Goal: Information Seeking & Learning: Learn about a topic

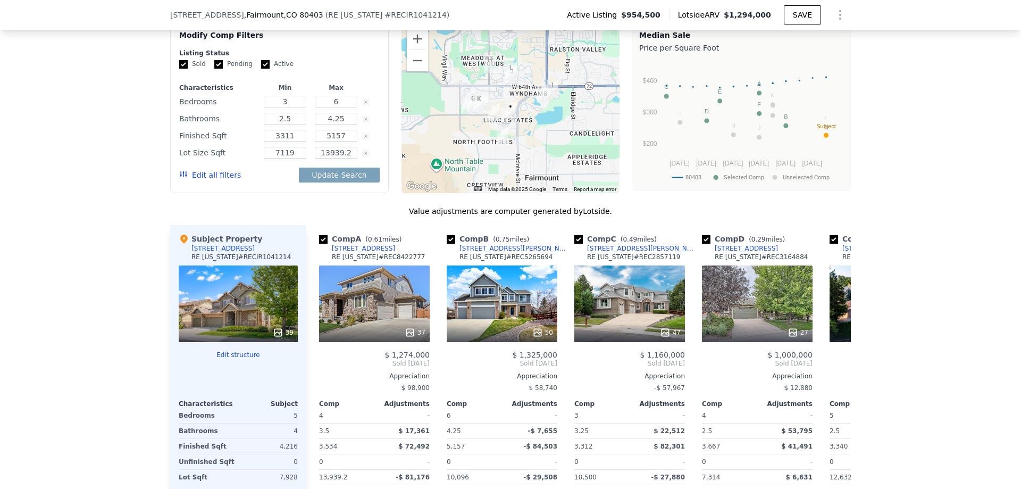
scroll to position [0, 4]
click at [113, 221] on div "We found 12 sales that match your search Listings provided by RE [US_STATE] . F…" at bounding box center [510, 288] width 1021 height 625
click at [202, 180] on button "Edit all filters" at bounding box center [210, 175] width 62 height 11
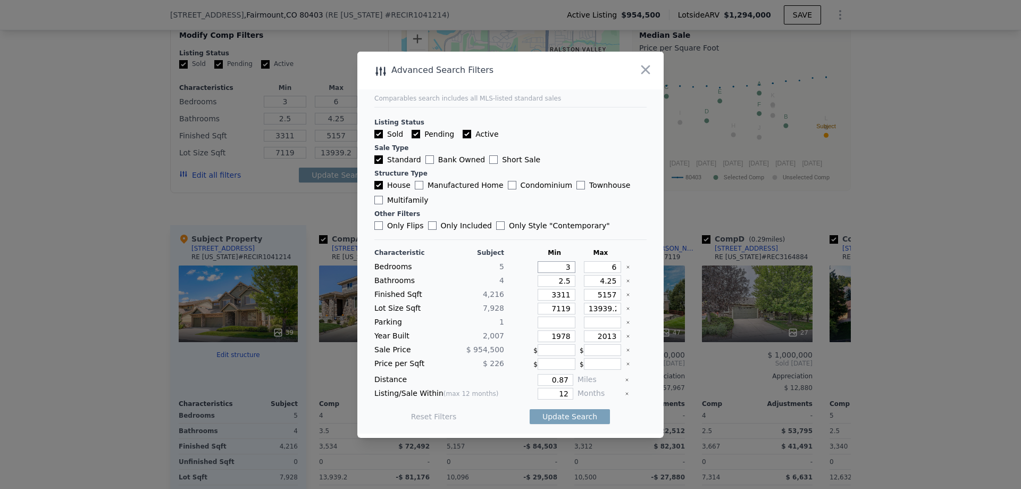
drag, startPoint x: 555, startPoint y: 264, endPoint x: 572, endPoint y: 269, distance: 18.2
click at [572, 269] on div "Bedrooms 5 3 6" at bounding box center [510, 267] width 272 height 12
type input "4"
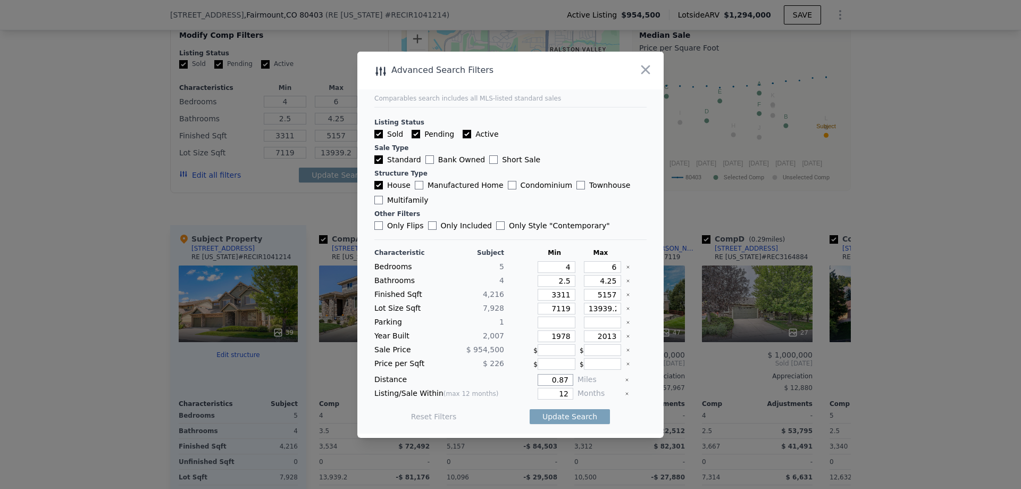
drag, startPoint x: 544, startPoint y: 380, endPoint x: 611, endPoint y: 383, distance: 67.1
click at [611, 383] on div "Distance 0.87 Miles" at bounding box center [510, 380] width 272 height 12
type input "2"
click at [555, 418] on button "Update Search" at bounding box center [570, 416] width 80 height 15
type input "13939"
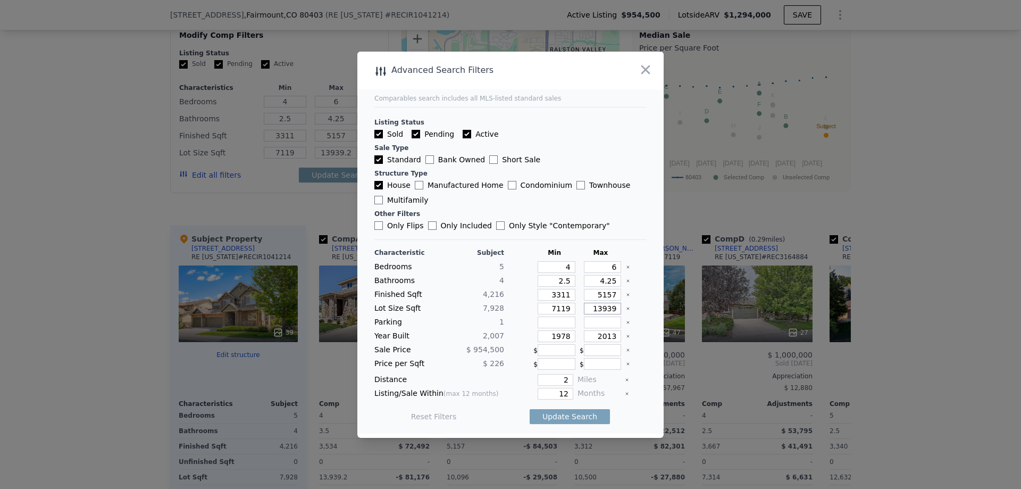
type input "13939"
click at [566, 417] on button "Update Search" at bounding box center [570, 416] width 80 height 15
checkbox input "false"
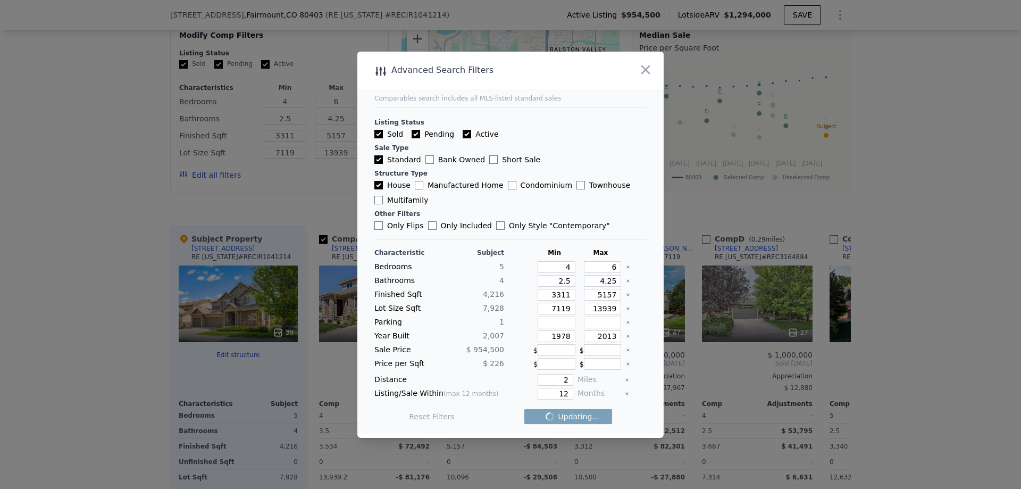
checkbox input "false"
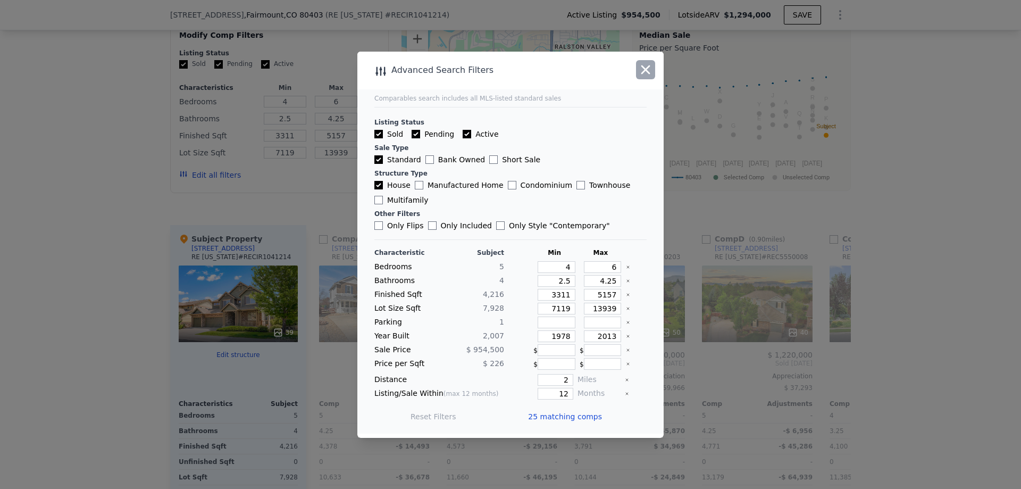
click at [646, 73] on icon "button" at bounding box center [645, 69] width 15 height 15
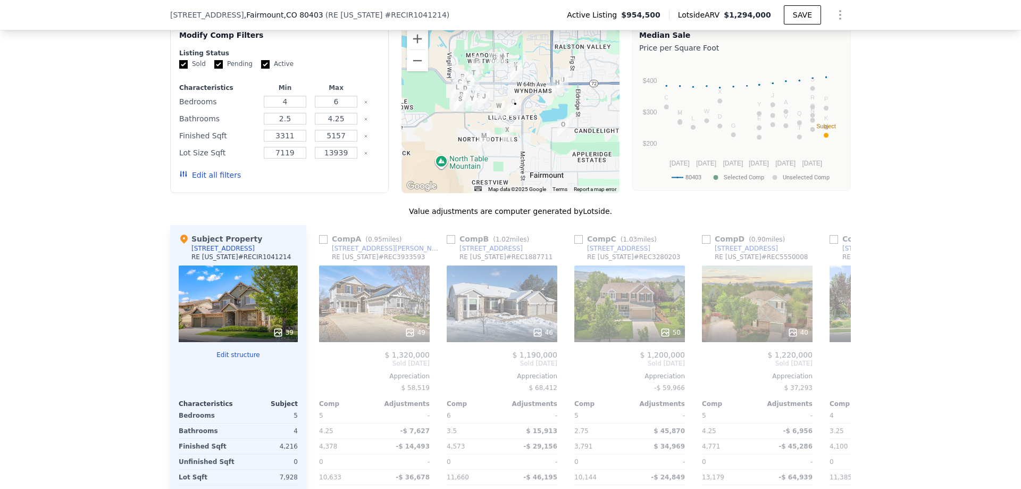
click at [945, 285] on div "We found 25 sales that match your search Listings provided by RE [US_STATE] . F…" at bounding box center [510, 288] width 1021 height 625
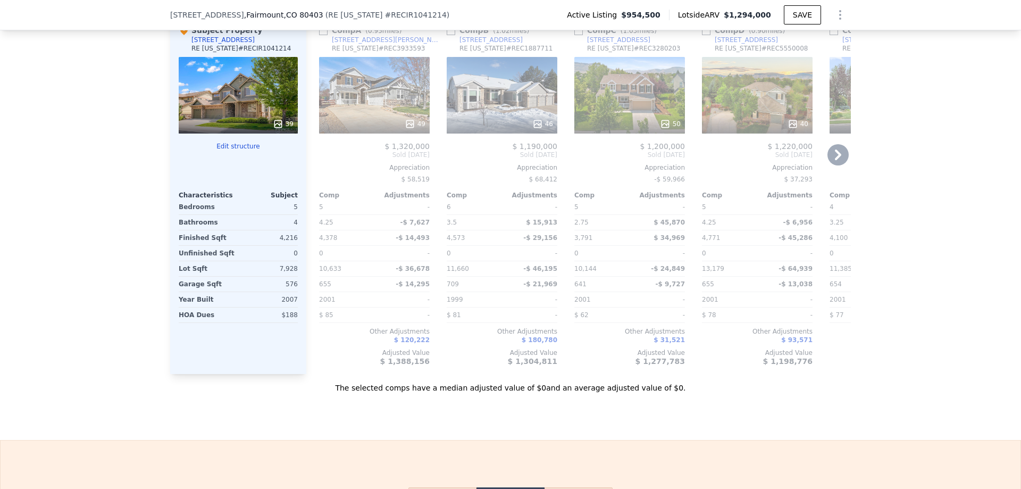
scroll to position [1113, 0]
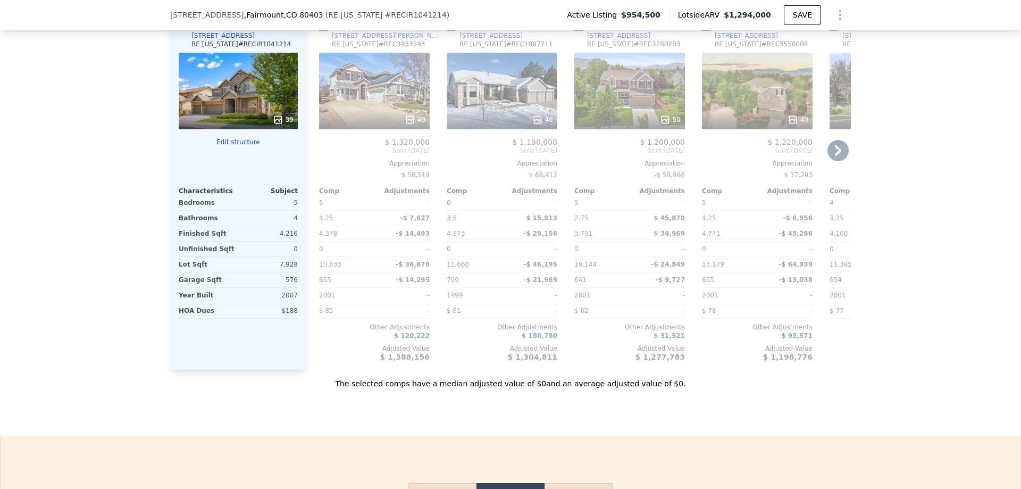
click at [830, 161] on icon at bounding box center [838, 150] width 21 height 21
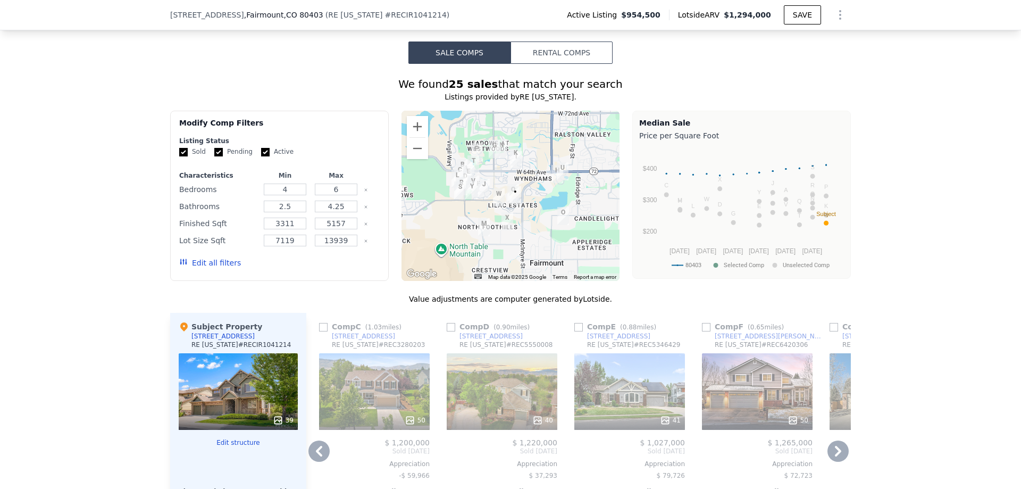
scroll to position [794, 0]
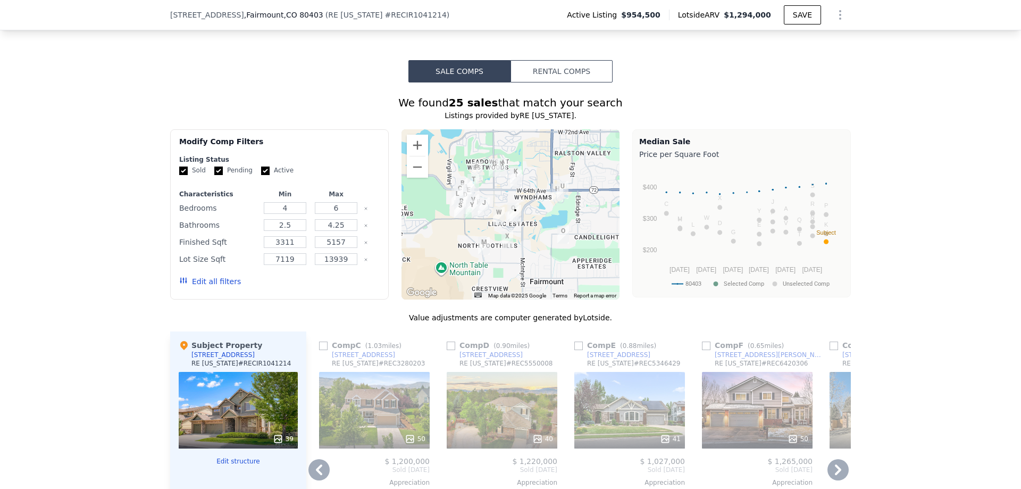
click at [214, 175] on input "Pending" at bounding box center [218, 170] width 9 height 9
checkbox input "false"
click at [261, 175] on input "Active" at bounding box center [265, 170] width 9 height 9
checkbox input "false"
click at [337, 289] on button "Update Search" at bounding box center [339, 281] width 80 height 15
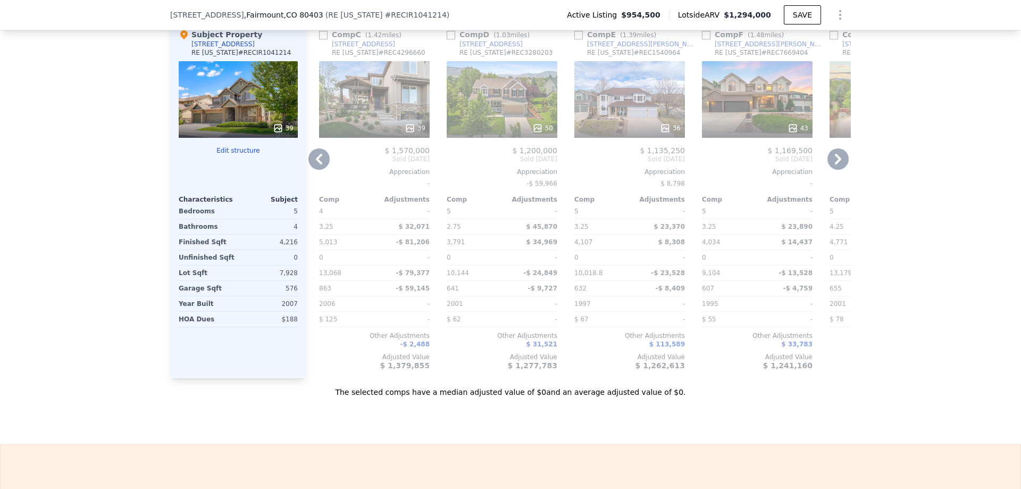
scroll to position [1113, 0]
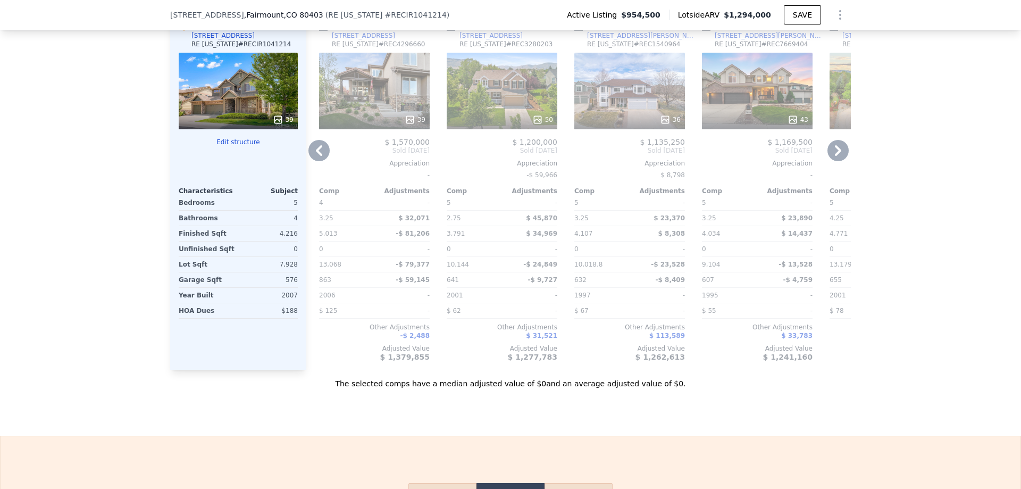
click at [313, 161] on icon at bounding box center [318, 150] width 21 height 21
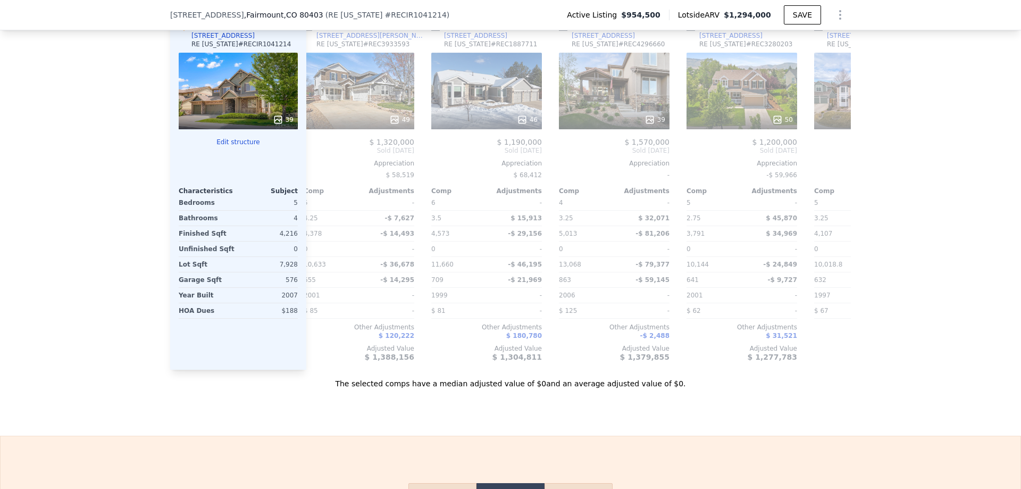
scroll to position [0, 0]
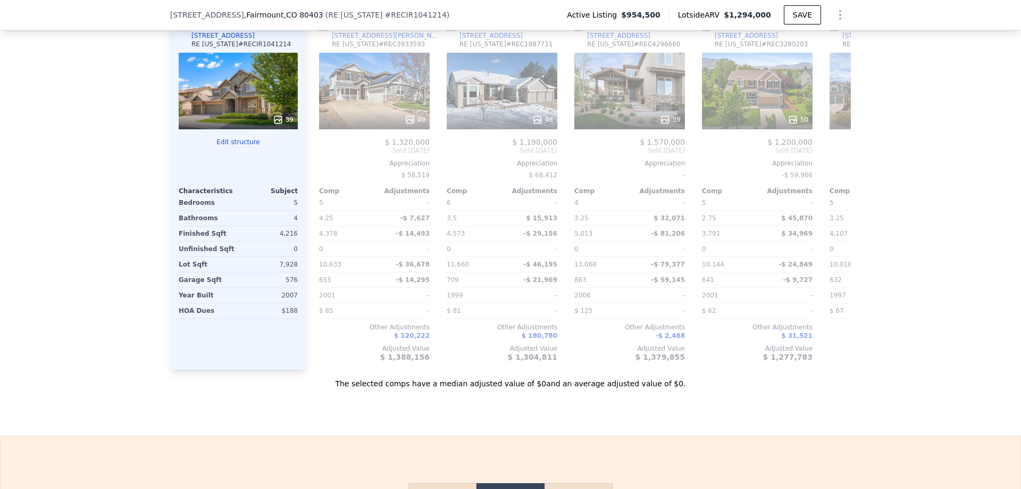
click at [315, 172] on div "Comp A ( 0.95 miles) [STREET_ADDRESS][PERSON_NAME][US_STATE] # REC3933593 49 $ …" at bounding box center [374, 190] width 119 height 357
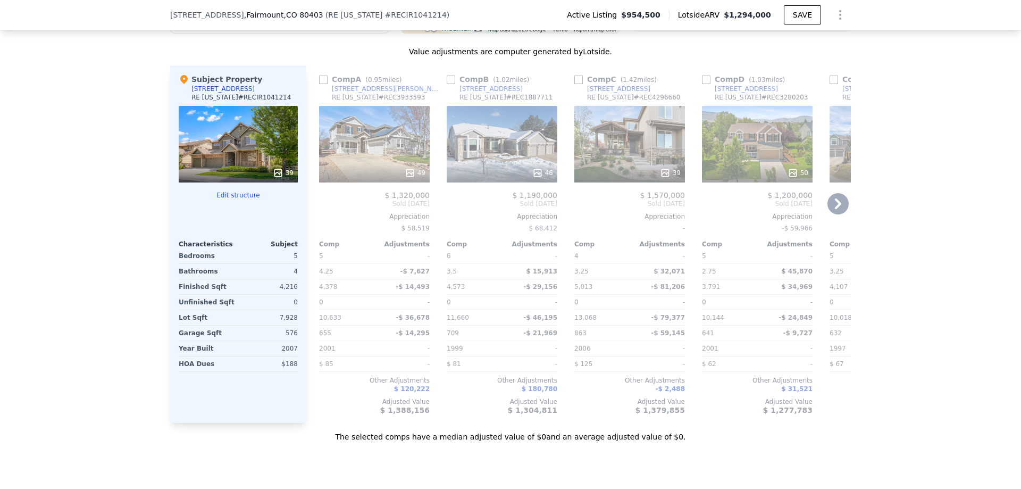
click at [838, 214] on icon at bounding box center [838, 203] width 21 height 21
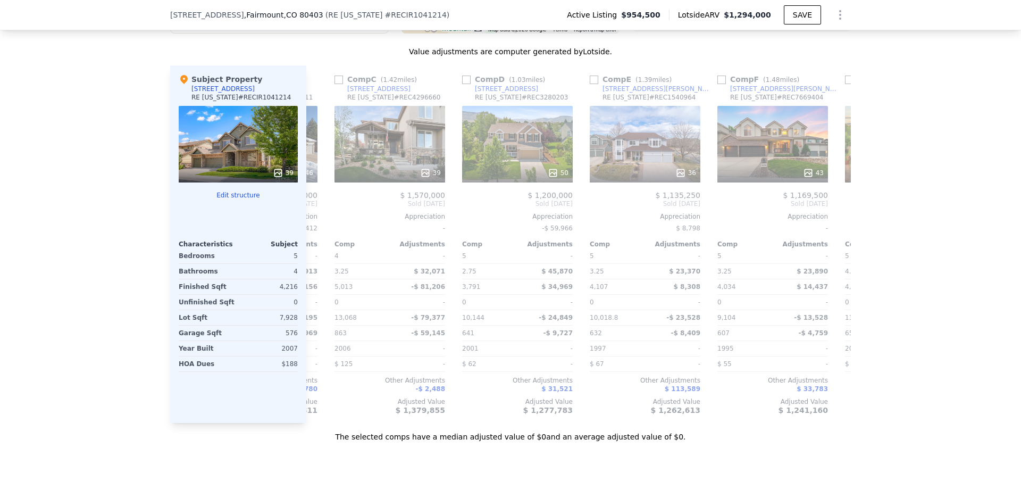
scroll to position [0, 255]
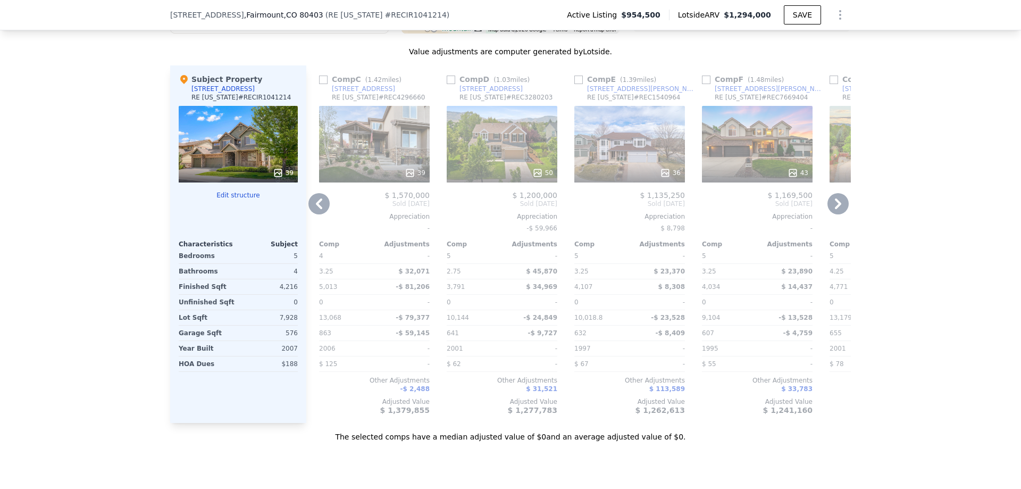
click at [838, 214] on icon at bounding box center [838, 203] width 21 height 21
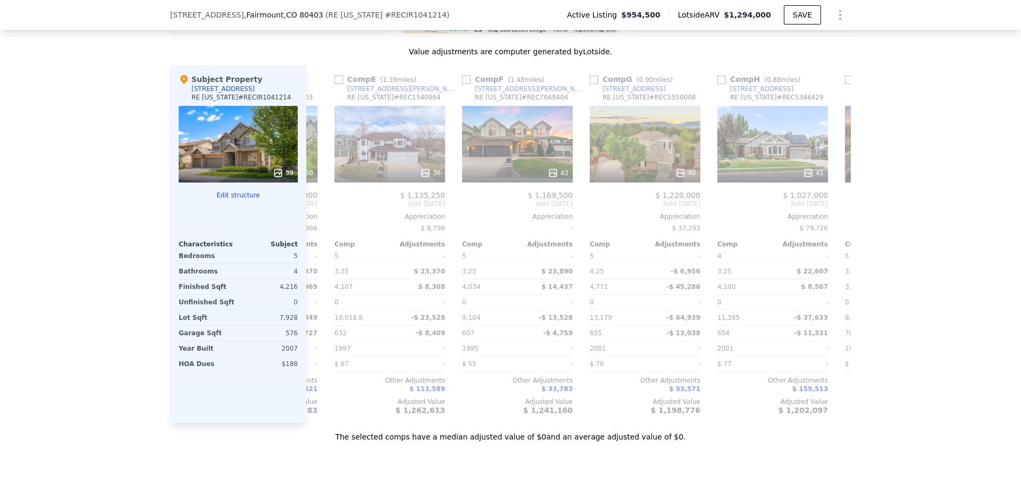
scroll to position [0, 511]
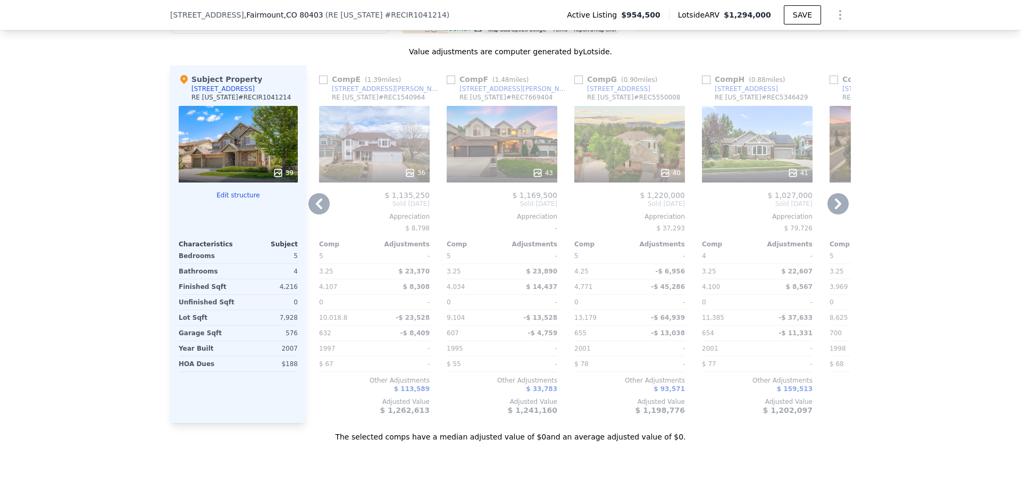
click at [318, 214] on icon at bounding box center [318, 203] width 21 height 21
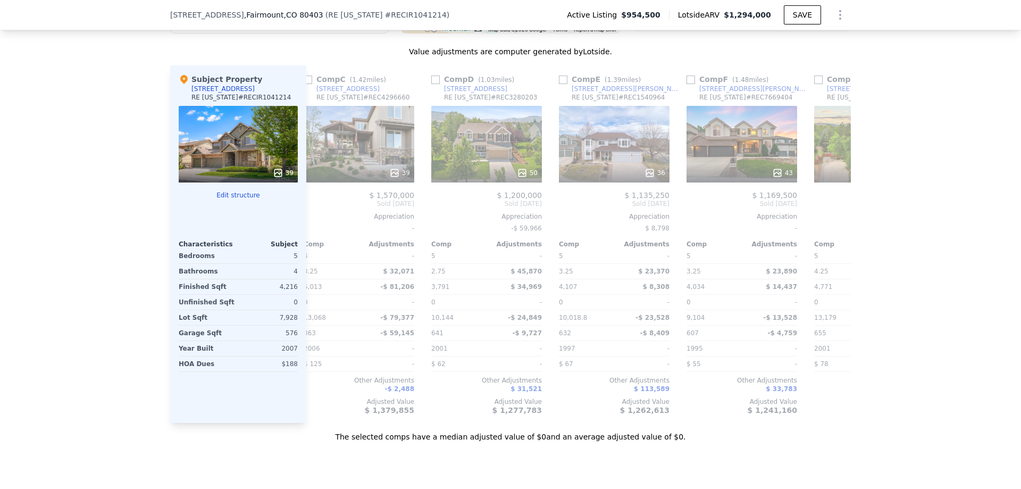
scroll to position [0, 255]
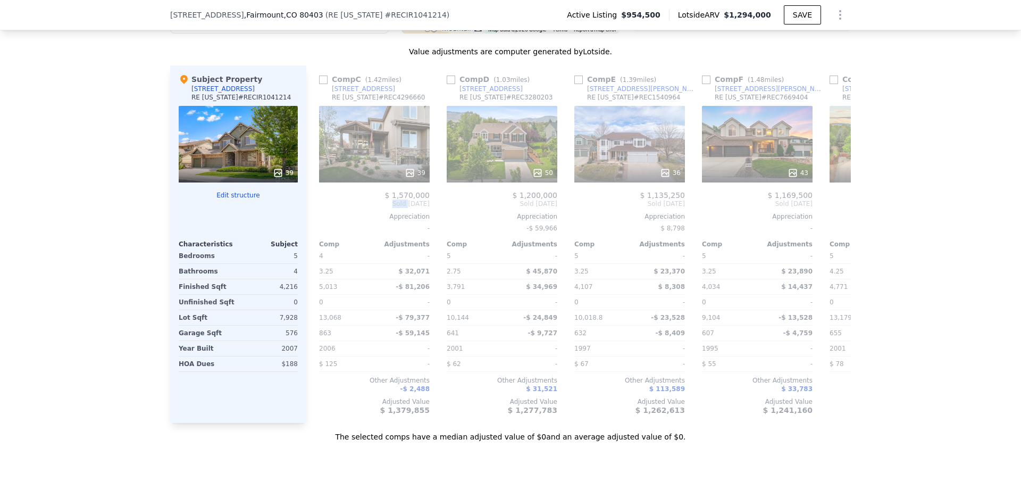
click at [319, 208] on span "Sold [DATE]" at bounding box center [374, 203] width 111 height 9
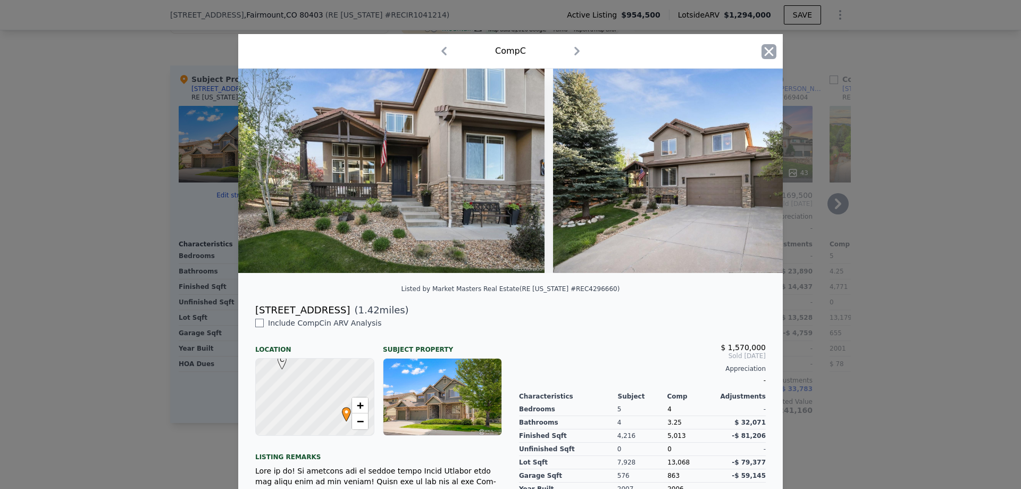
click at [762, 53] on icon "button" at bounding box center [769, 51] width 15 height 15
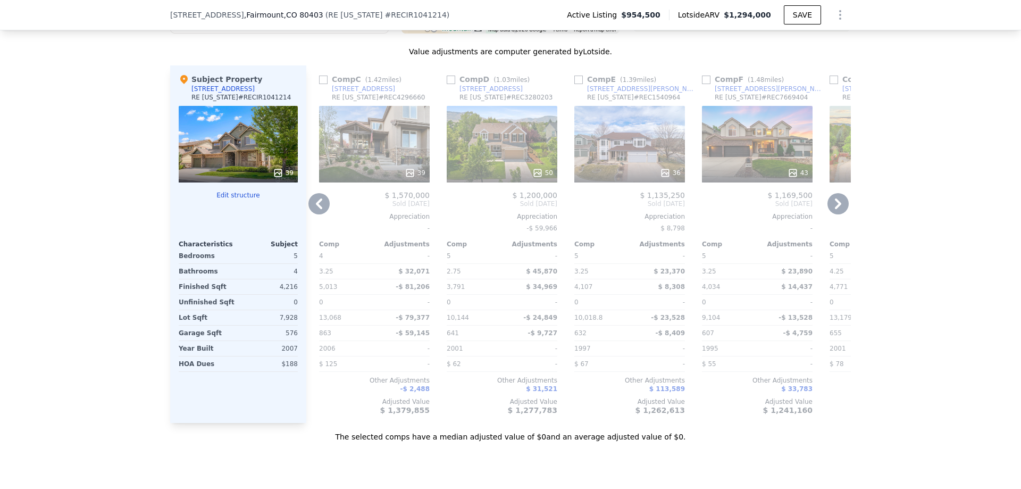
click at [313, 214] on icon at bounding box center [318, 203] width 21 height 21
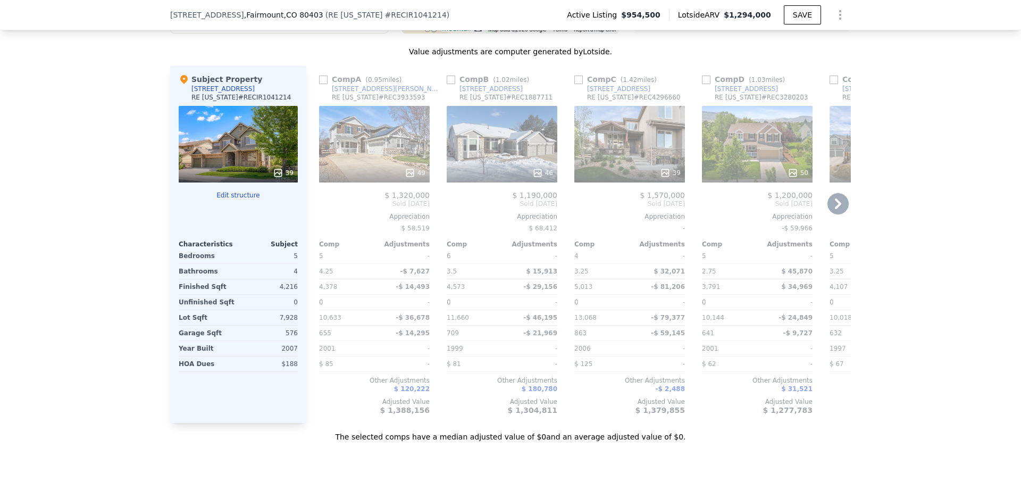
click at [842, 214] on icon at bounding box center [838, 203] width 21 height 21
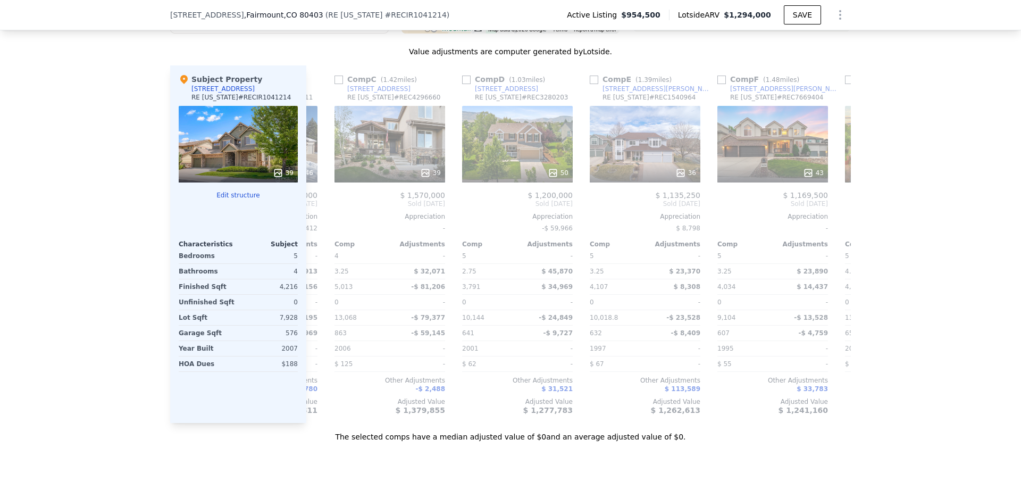
scroll to position [0, 255]
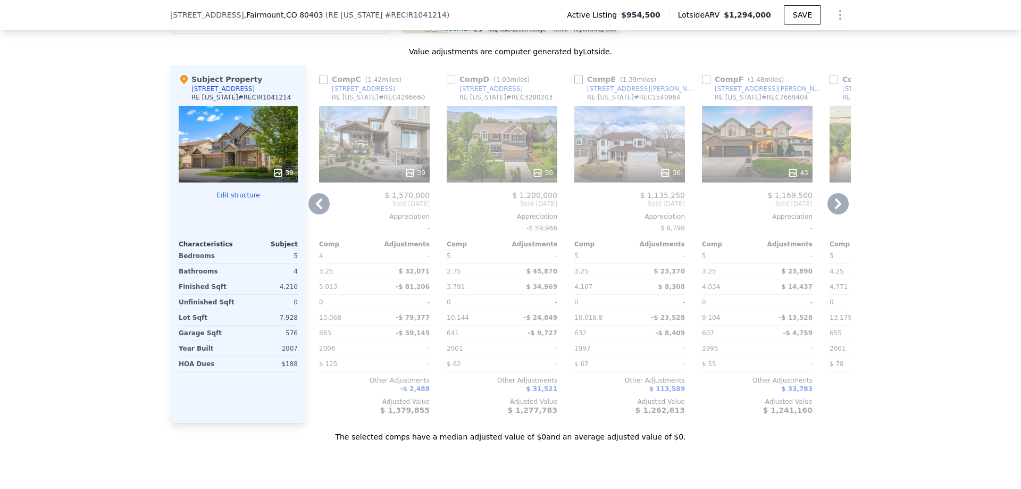
click at [840, 214] on icon at bounding box center [838, 203] width 21 height 21
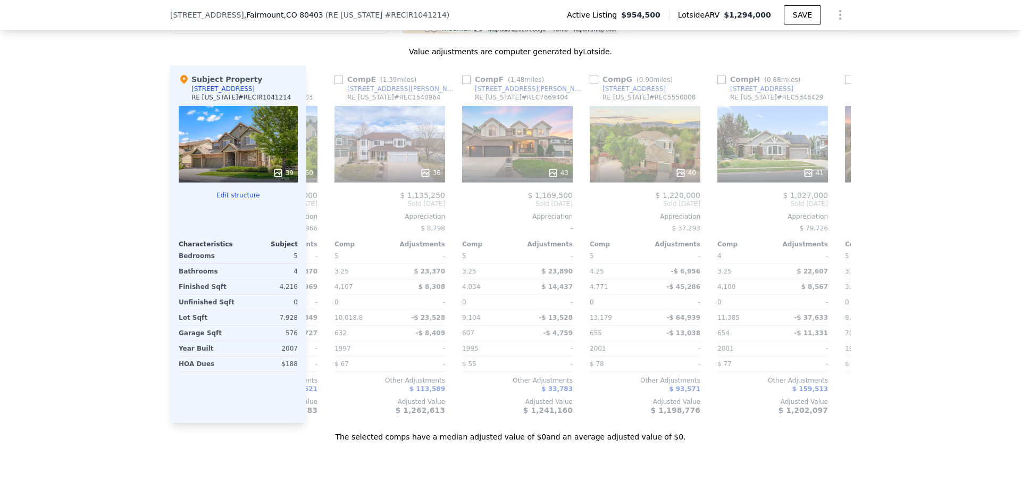
scroll to position [0, 511]
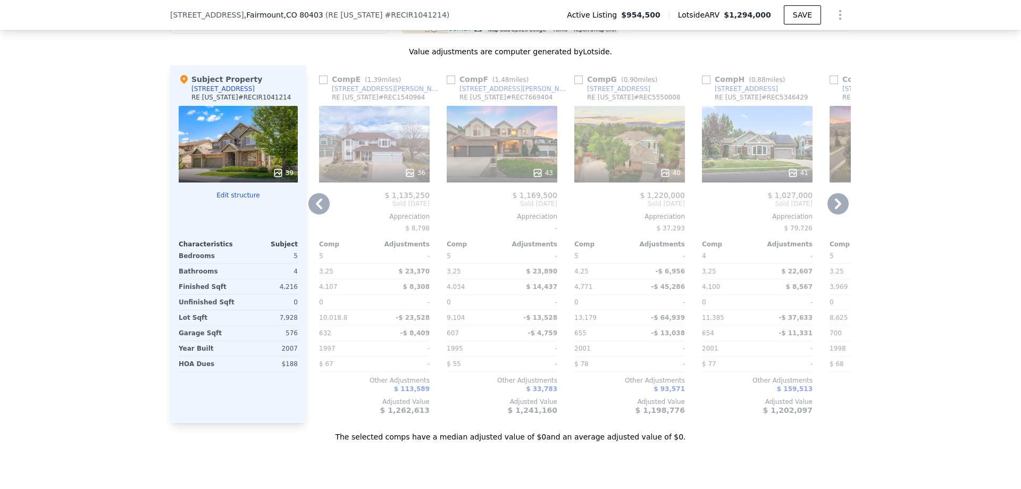
click at [840, 214] on icon at bounding box center [838, 203] width 21 height 21
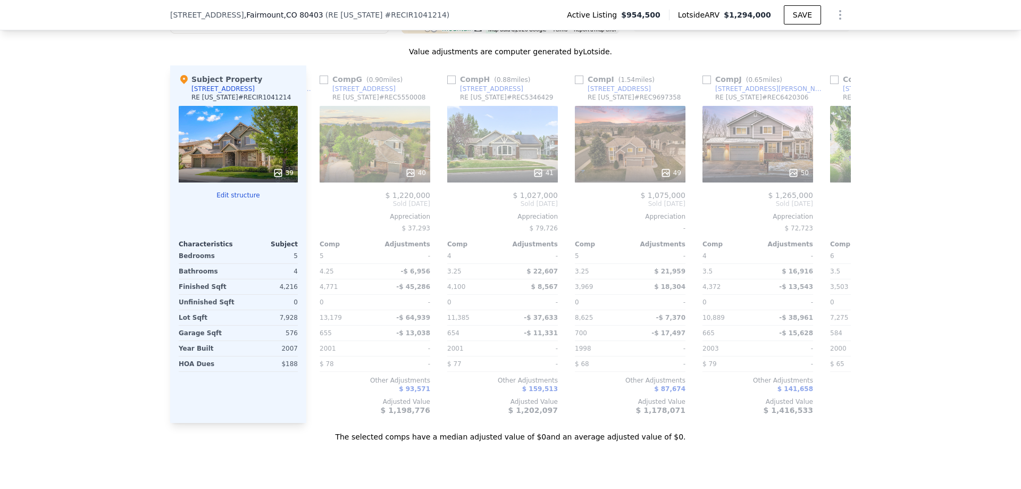
scroll to position [0, 766]
click at [840, 214] on icon at bounding box center [838, 203] width 21 height 21
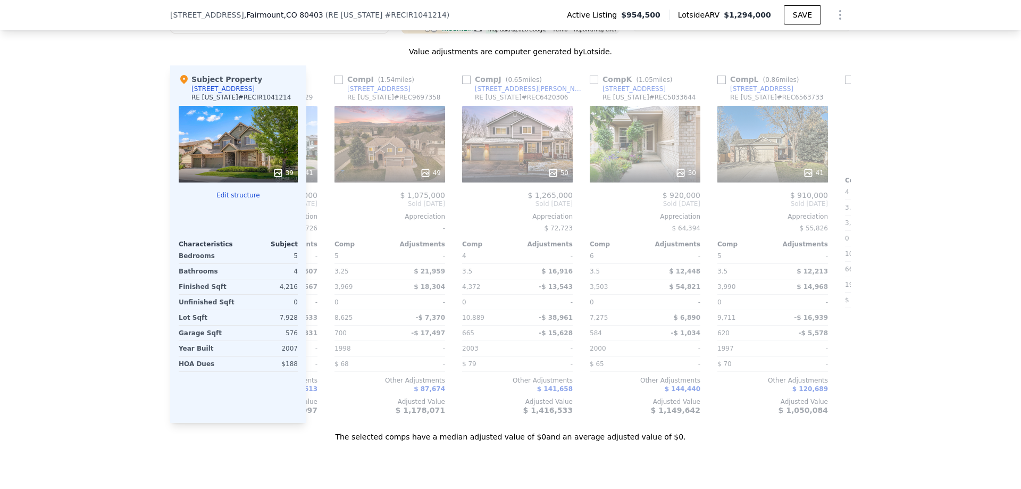
scroll to position [0, 1021]
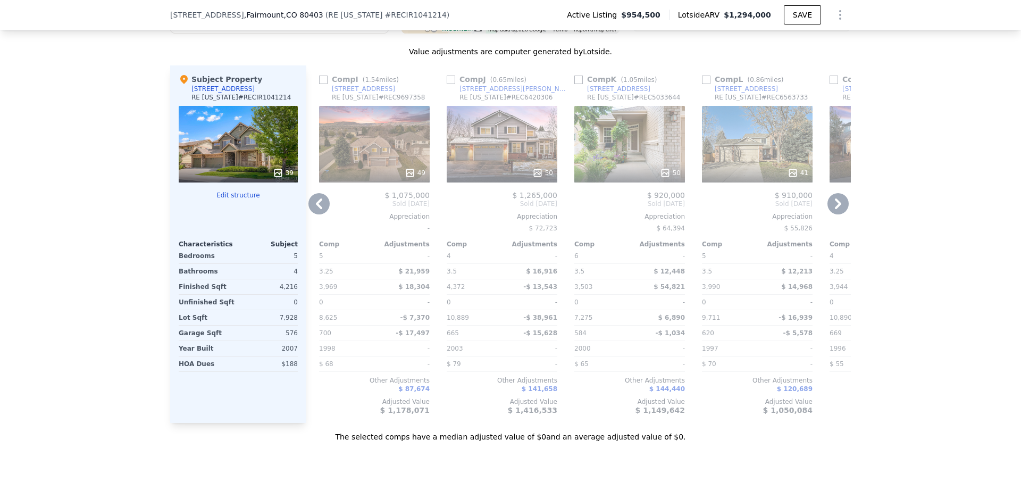
click at [840, 214] on icon at bounding box center [838, 203] width 21 height 21
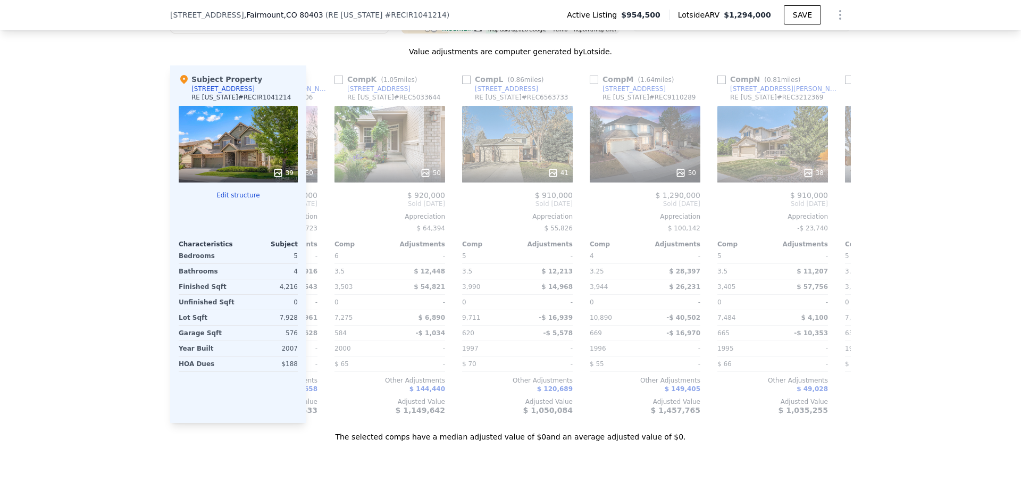
scroll to position [0, 1276]
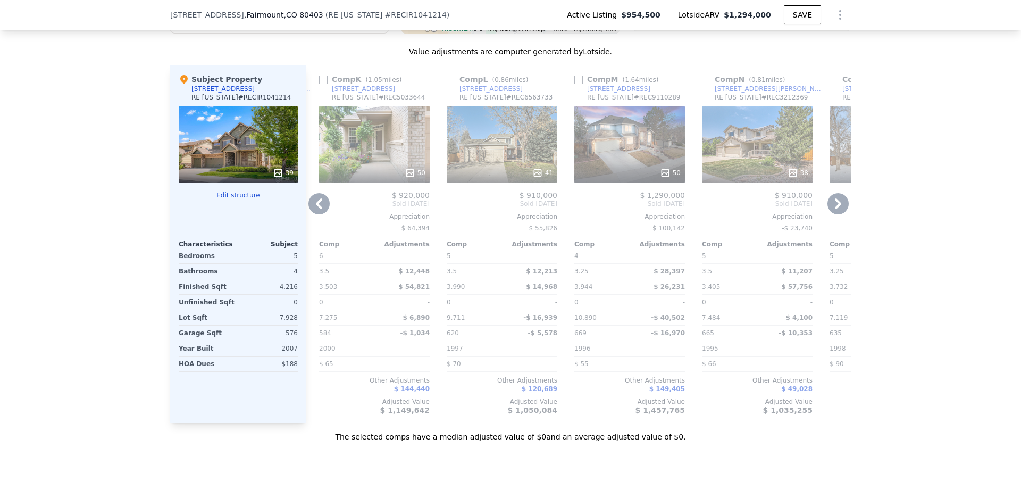
click at [840, 214] on icon at bounding box center [838, 203] width 21 height 21
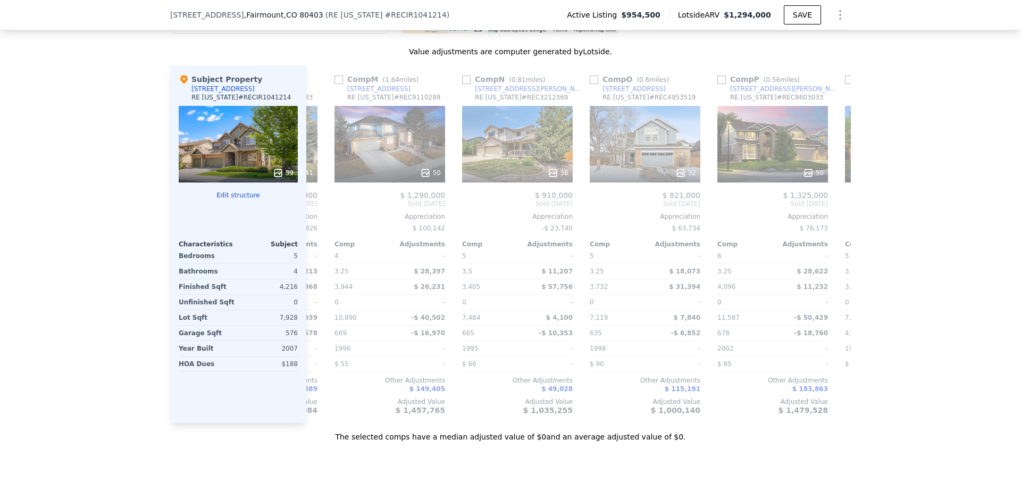
scroll to position [0, 1532]
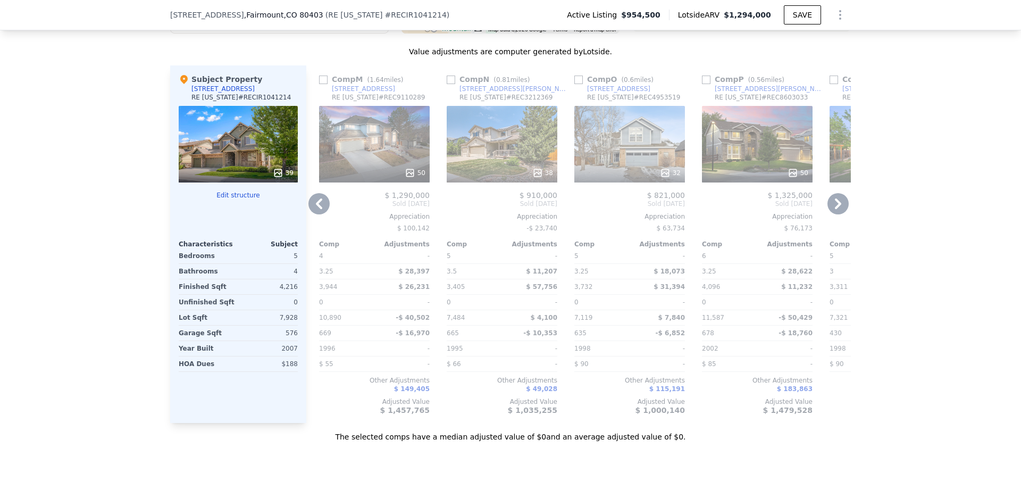
click at [840, 214] on icon at bounding box center [838, 203] width 21 height 21
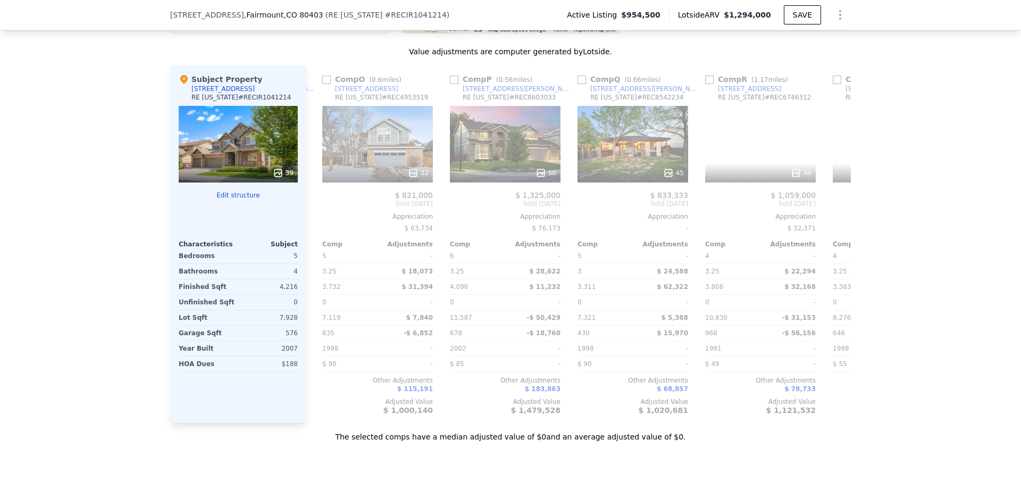
scroll to position [0, 1787]
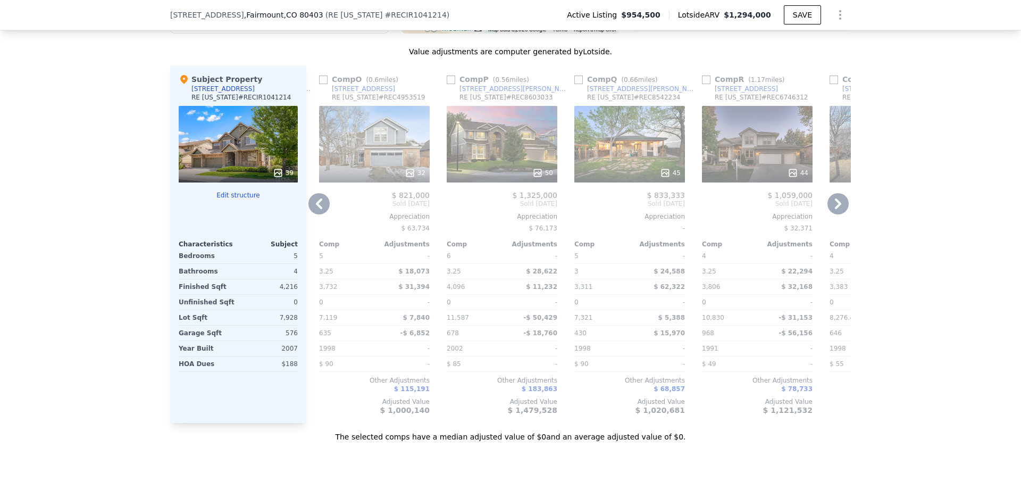
click at [840, 214] on icon at bounding box center [838, 203] width 21 height 21
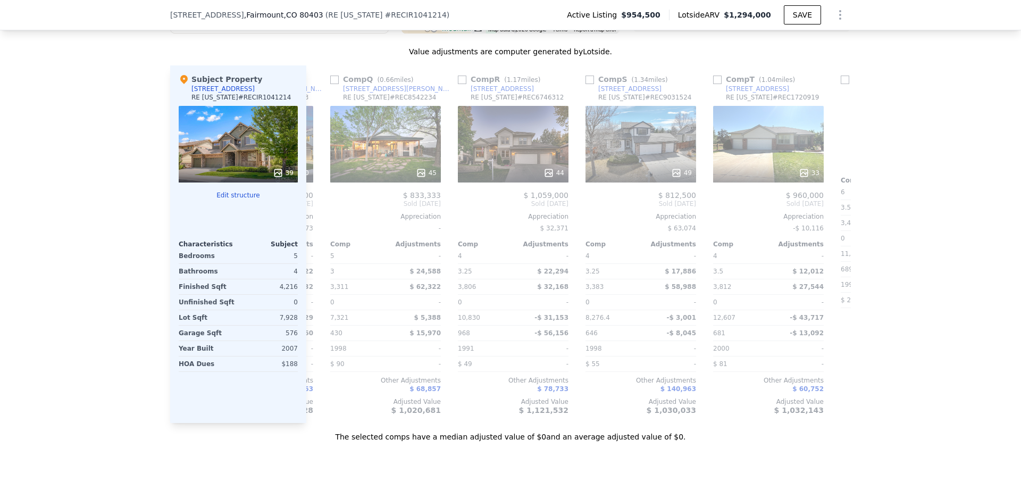
scroll to position [0, 2042]
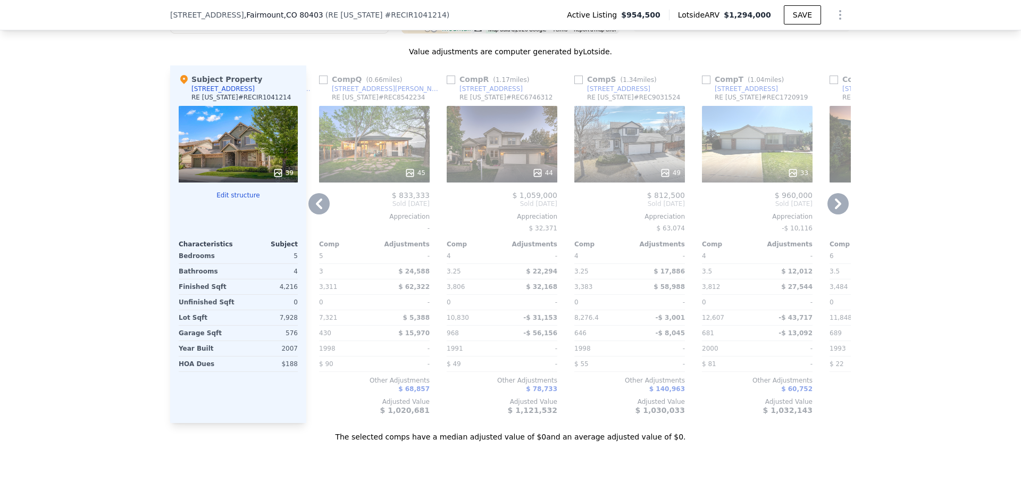
click at [840, 214] on icon at bounding box center [838, 203] width 21 height 21
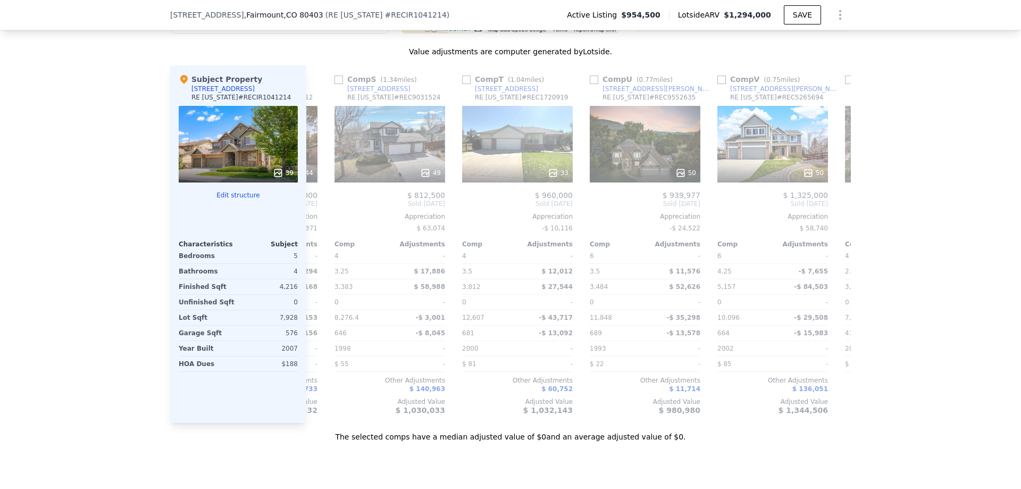
scroll to position [0, 2297]
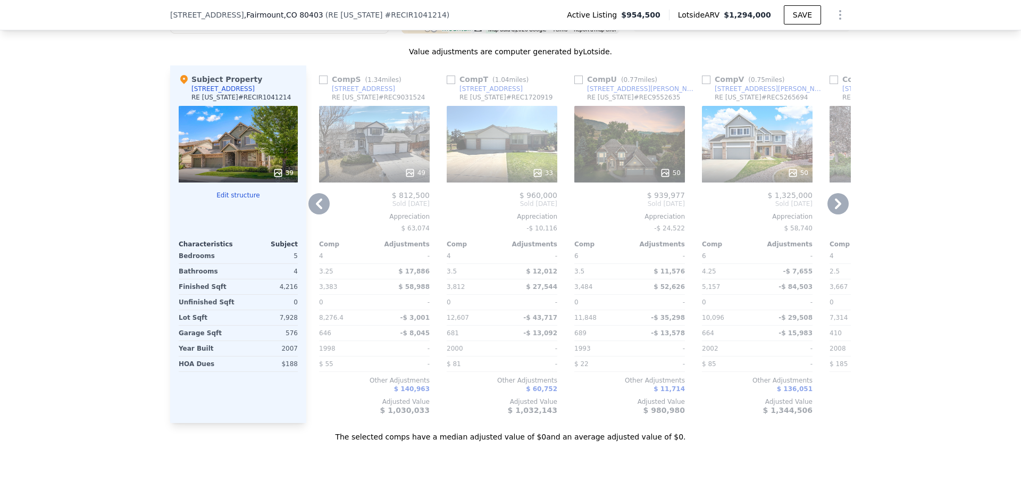
click at [840, 214] on icon at bounding box center [838, 203] width 21 height 21
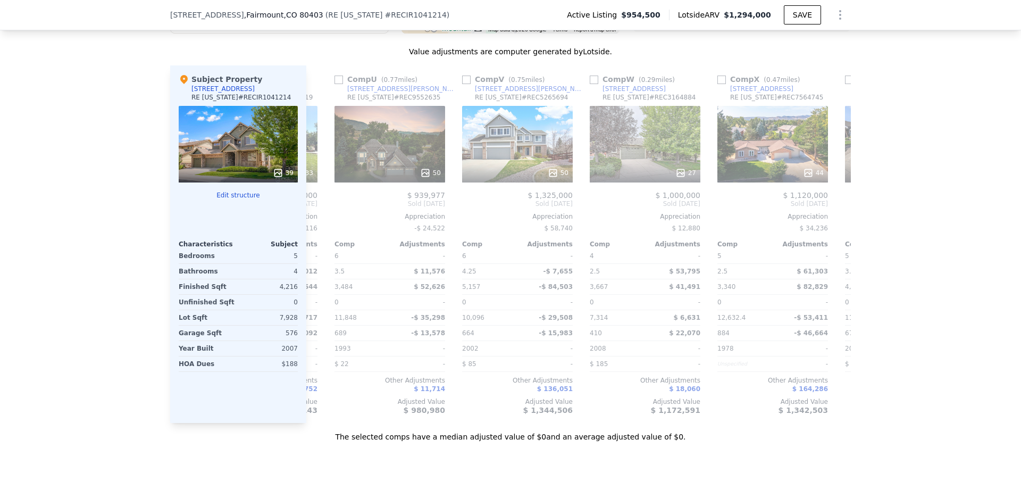
scroll to position [0, 2553]
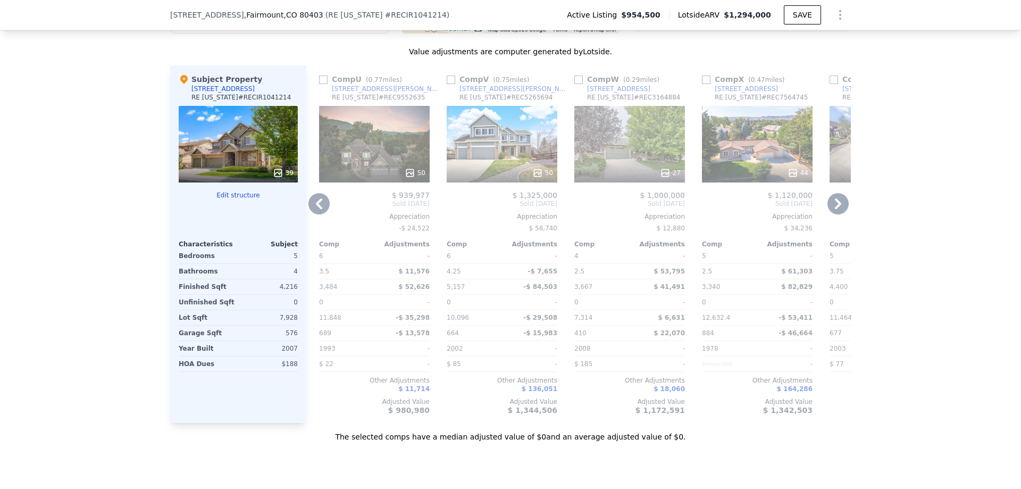
click at [840, 214] on icon at bounding box center [838, 203] width 21 height 21
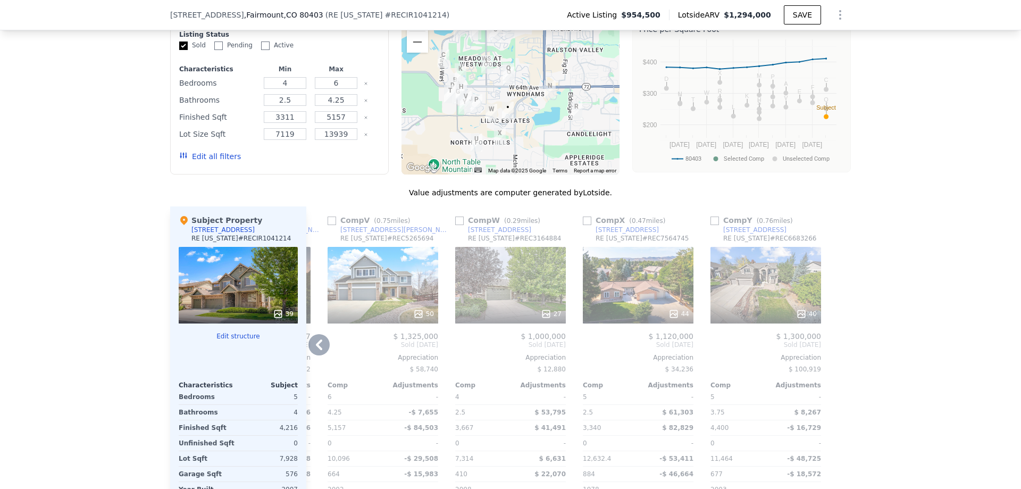
scroll to position [900, 0]
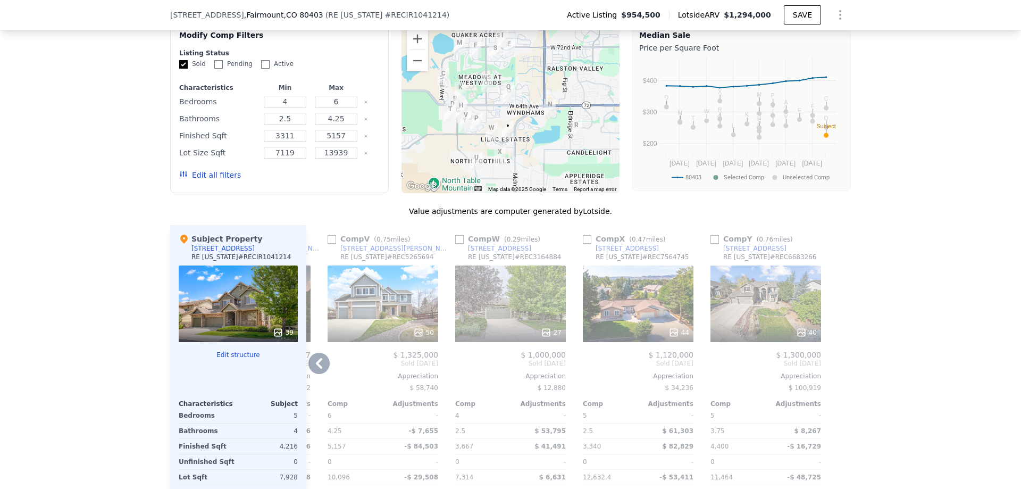
click at [179, 69] on input "Sold" at bounding box center [183, 64] width 9 height 9
checkbox input "false"
click at [214, 69] on input "Pending" at bounding box center [218, 64] width 9 height 9
checkbox input "true"
click at [345, 182] on button "Update Search" at bounding box center [339, 175] width 80 height 15
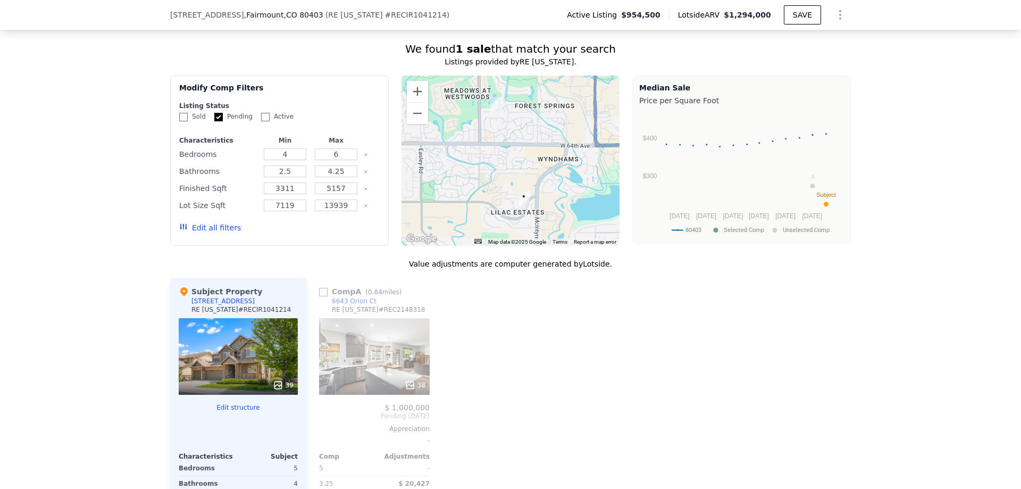
scroll to position [847, 0]
click at [261, 122] on input "Active" at bounding box center [265, 117] width 9 height 9
checkbox input "true"
click at [214, 122] on input "Pending" at bounding box center [218, 117] width 9 height 9
checkbox input "false"
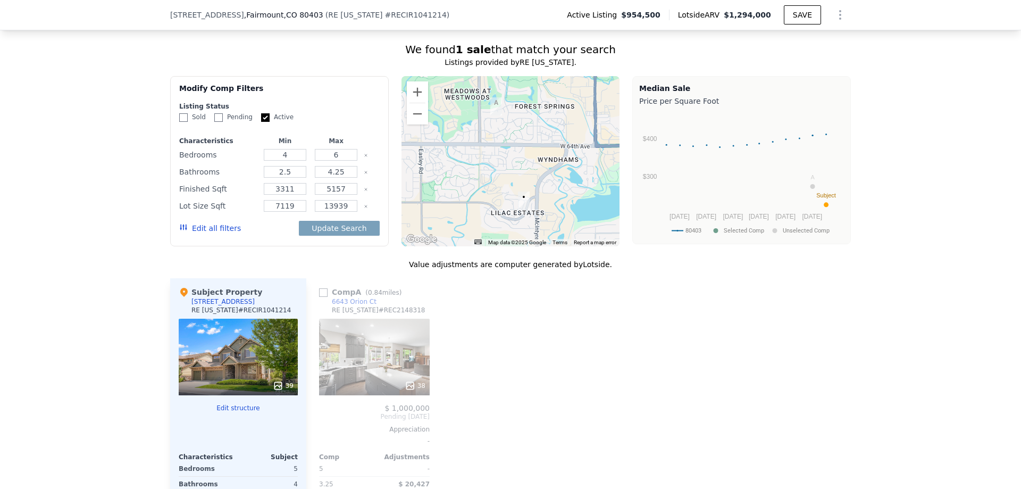
click at [343, 243] on div "Update Search" at bounding box center [339, 228] width 80 height 30
click at [345, 236] on button "Update Search" at bounding box center [339, 228] width 80 height 15
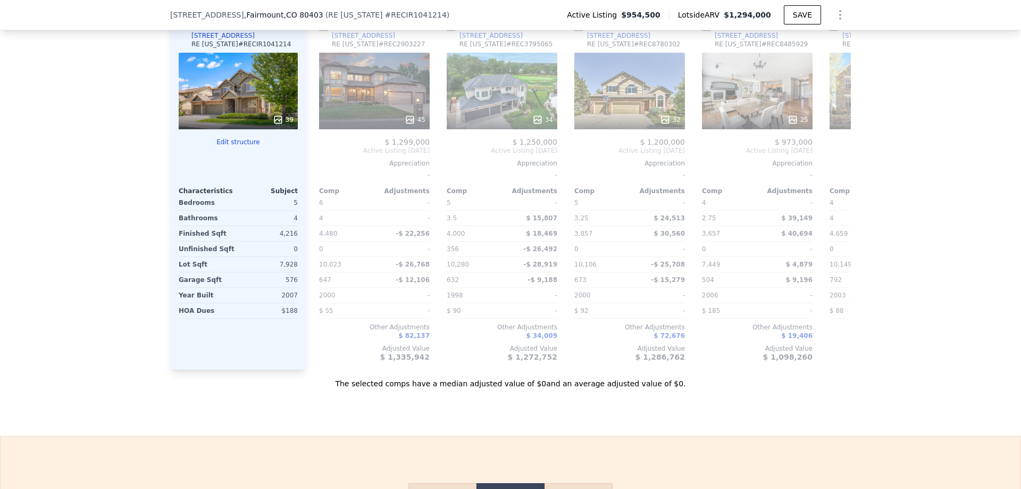
scroll to position [1060, 0]
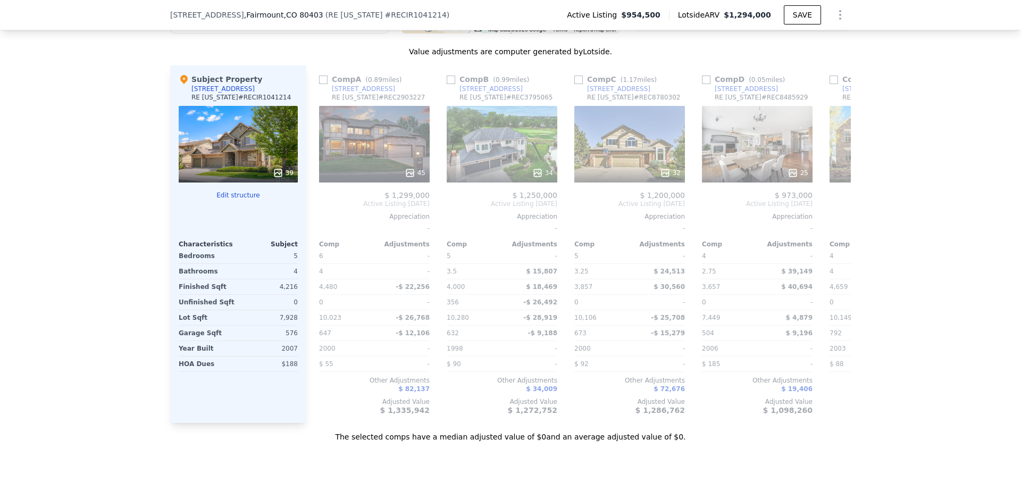
click at [895, 255] on div "We found 10 sales that match your search Listings provided by RE [US_STATE] . F…" at bounding box center [510, 129] width 1021 height 625
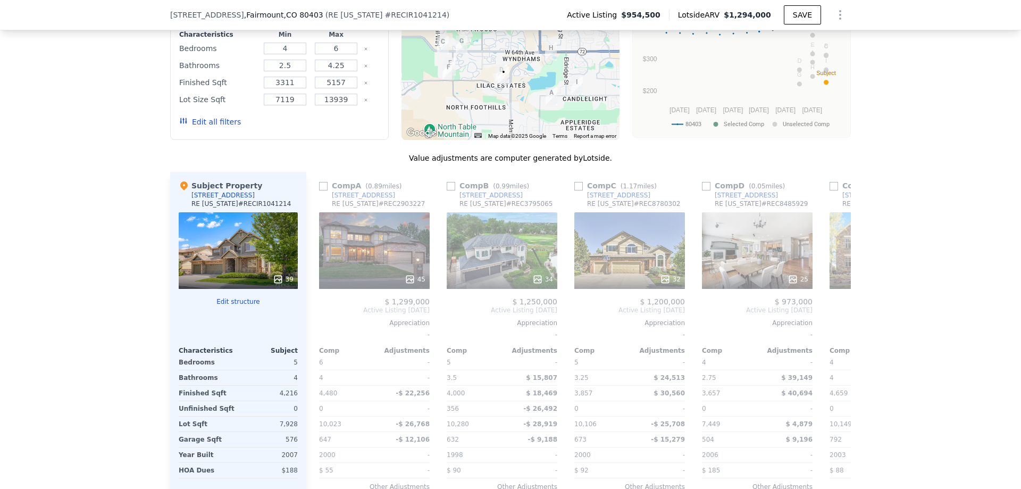
scroll to position [688, 0]
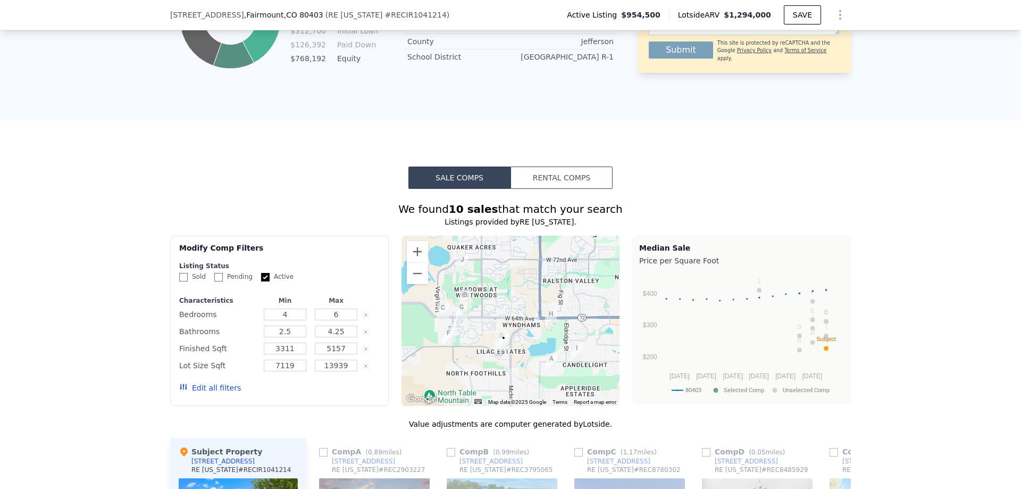
click at [542, 189] on button "Rental Comps" at bounding box center [562, 177] width 102 height 22
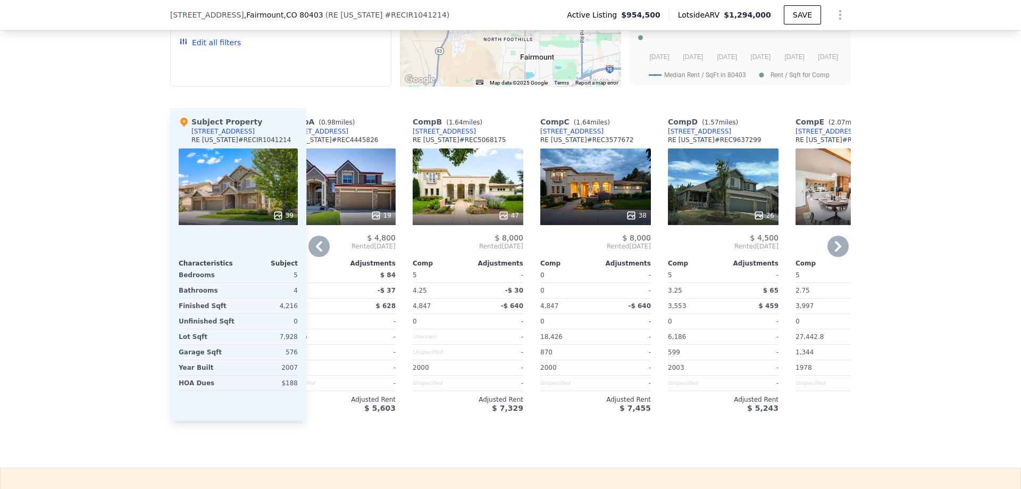
scroll to position [0, 0]
